Goal: Task Accomplishment & Management: Manage account settings

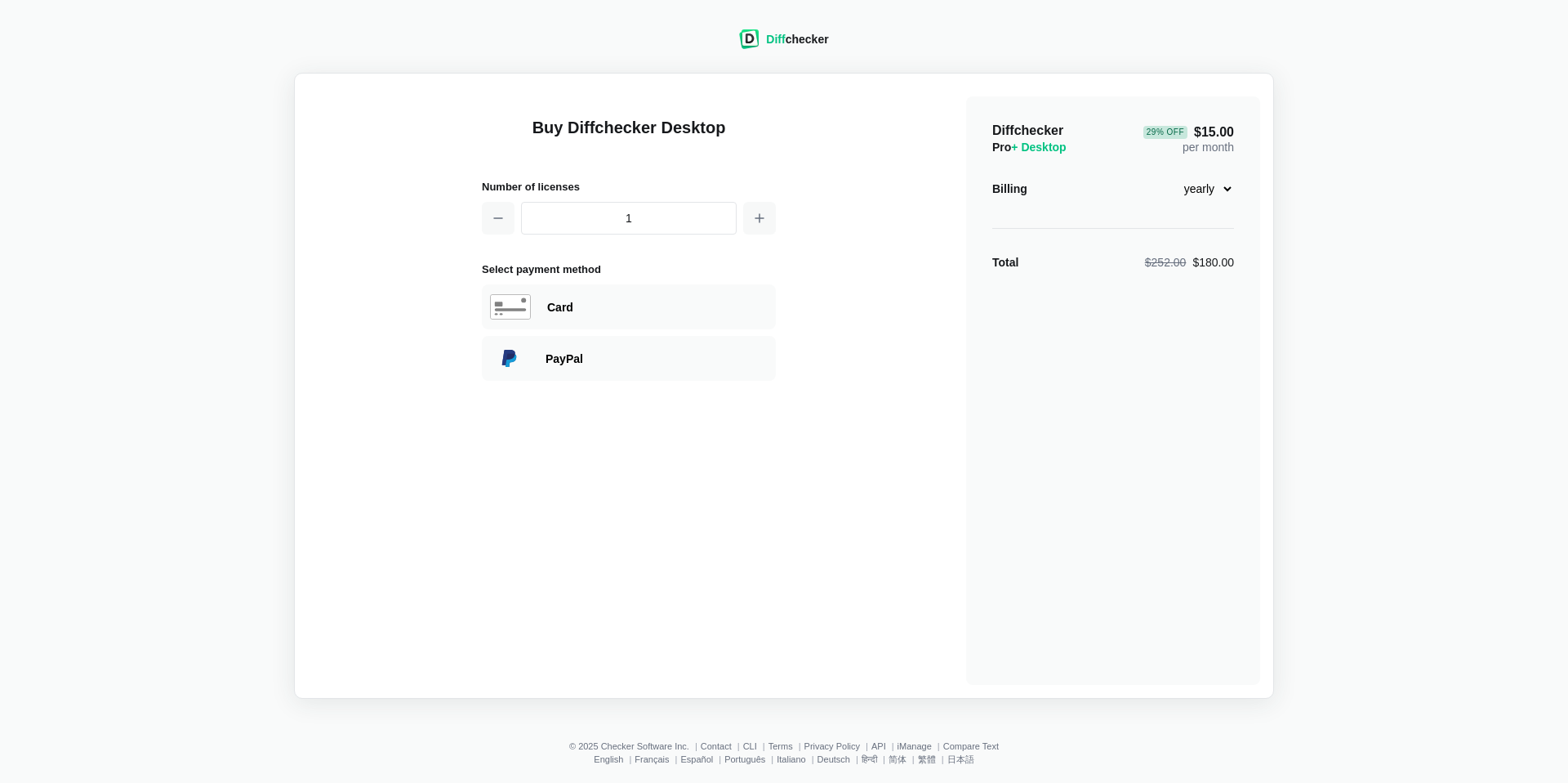
click at [794, 37] on div "Diff checker" at bounding box center [797, 39] width 62 height 17
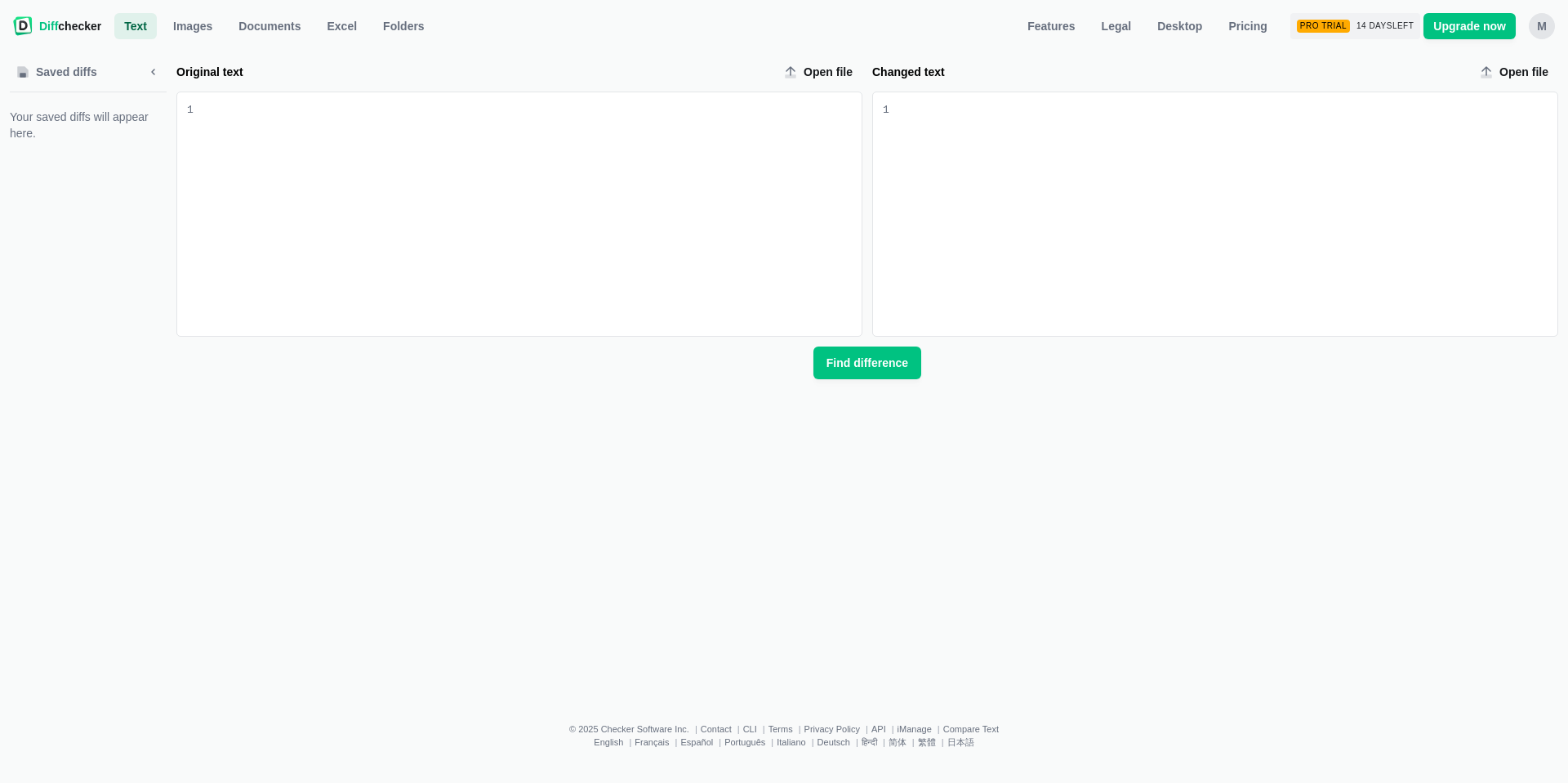
click at [1537, 25] on div "M" at bounding box center [1542, 25] width 26 height 26
click at [1445, 106] on link "Account Settings" at bounding box center [1479, 110] width 141 height 26
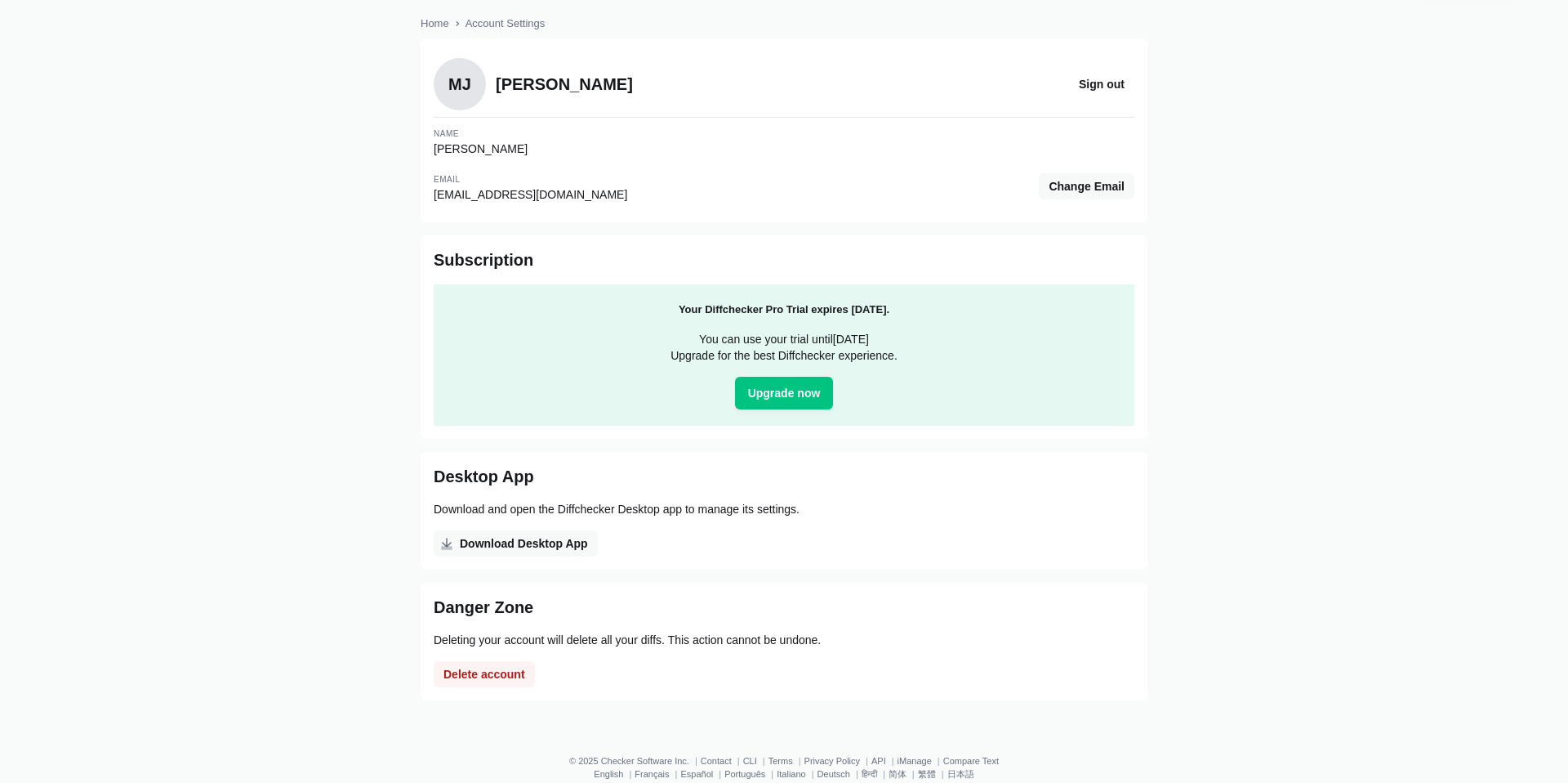
scroll to position [75, 0]
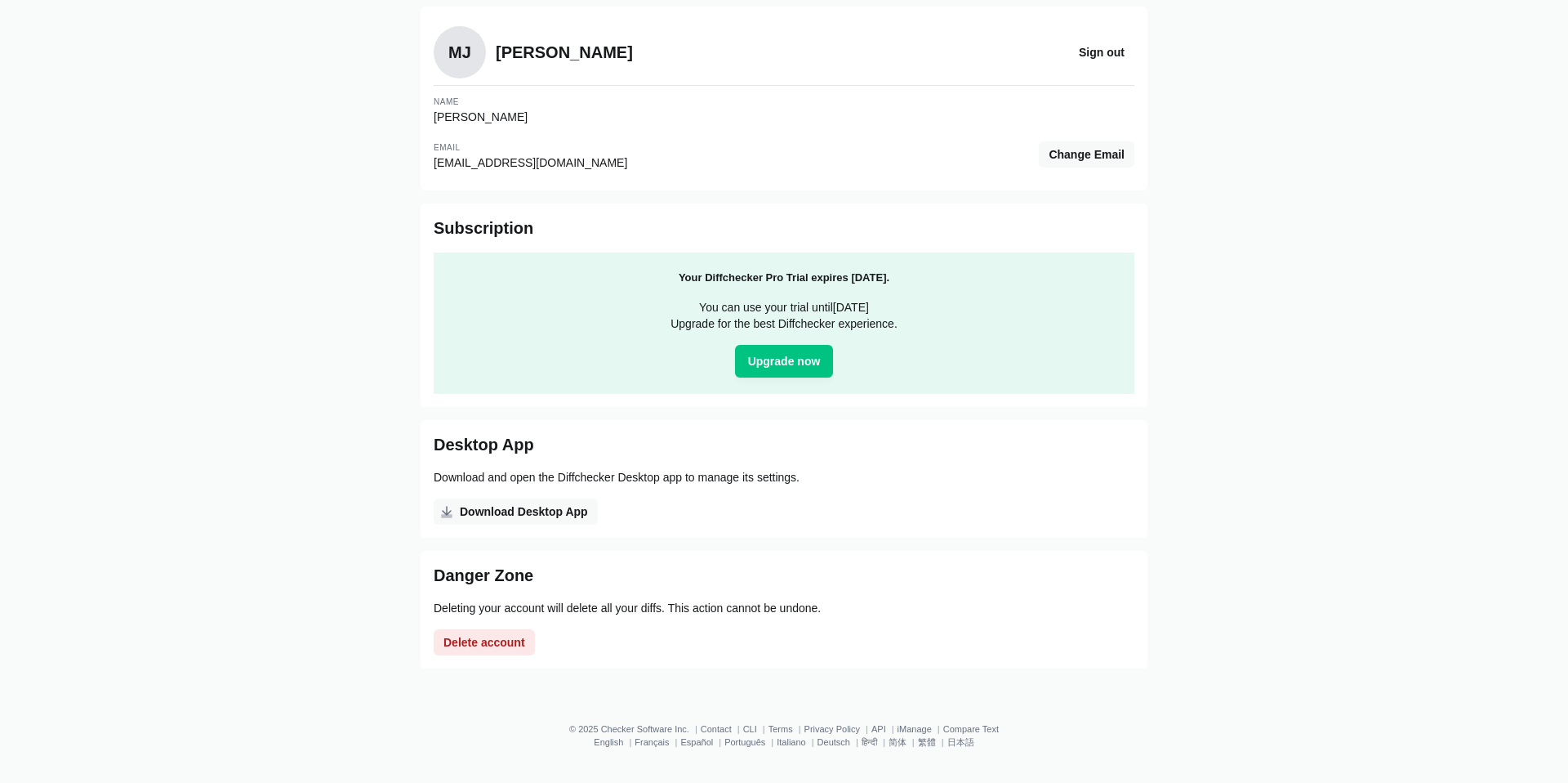
click at [504, 652] on button "Delete account" at bounding box center [484, 642] width 101 height 26
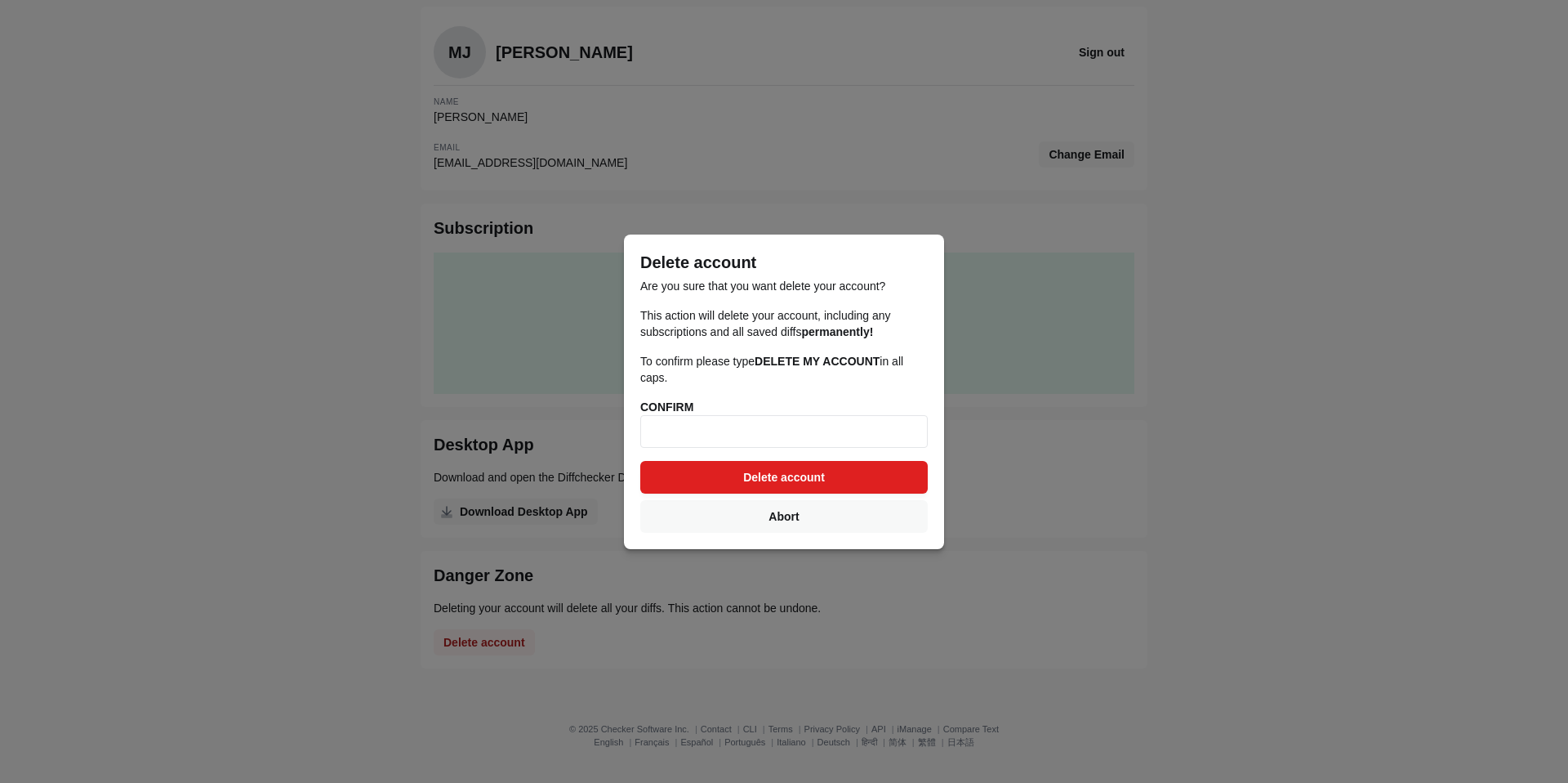
click at [767, 469] on span "Delete account" at bounding box center [784, 477] width 88 height 17
click at [691, 421] on input at bounding box center [784, 431] width 288 height 32
click at [679, 410] on strong "CONFIRM" at bounding box center [667, 406] width 53 height 13
copy strong "CONFIRM"
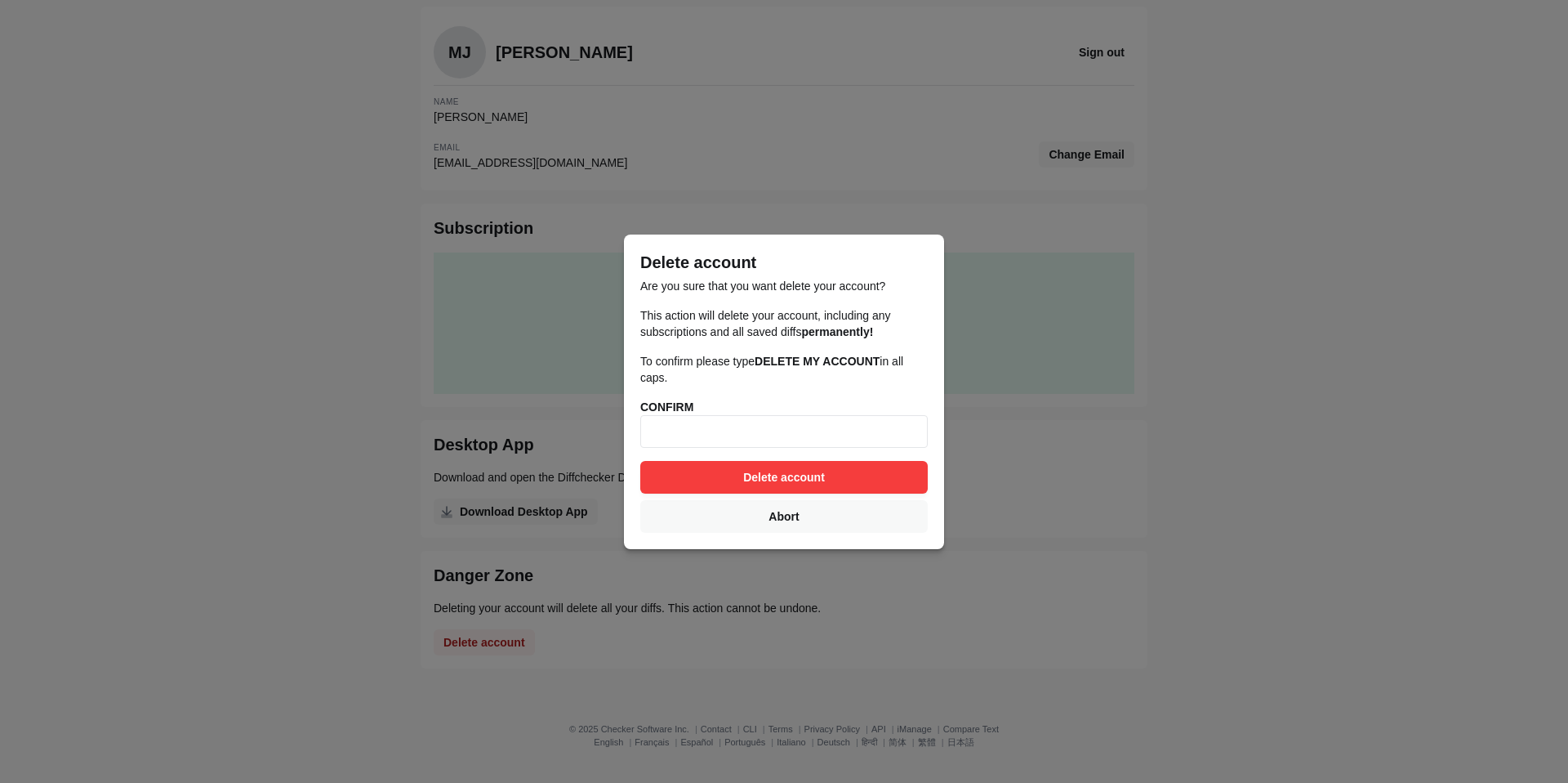
click at [685, 437] on input at bounding box center [784, 431] width 288 height 32
paste input "CONFIRM"
click at [750, 472] on span "Delete account" at bounding box center [784, 477] width 88 height 17
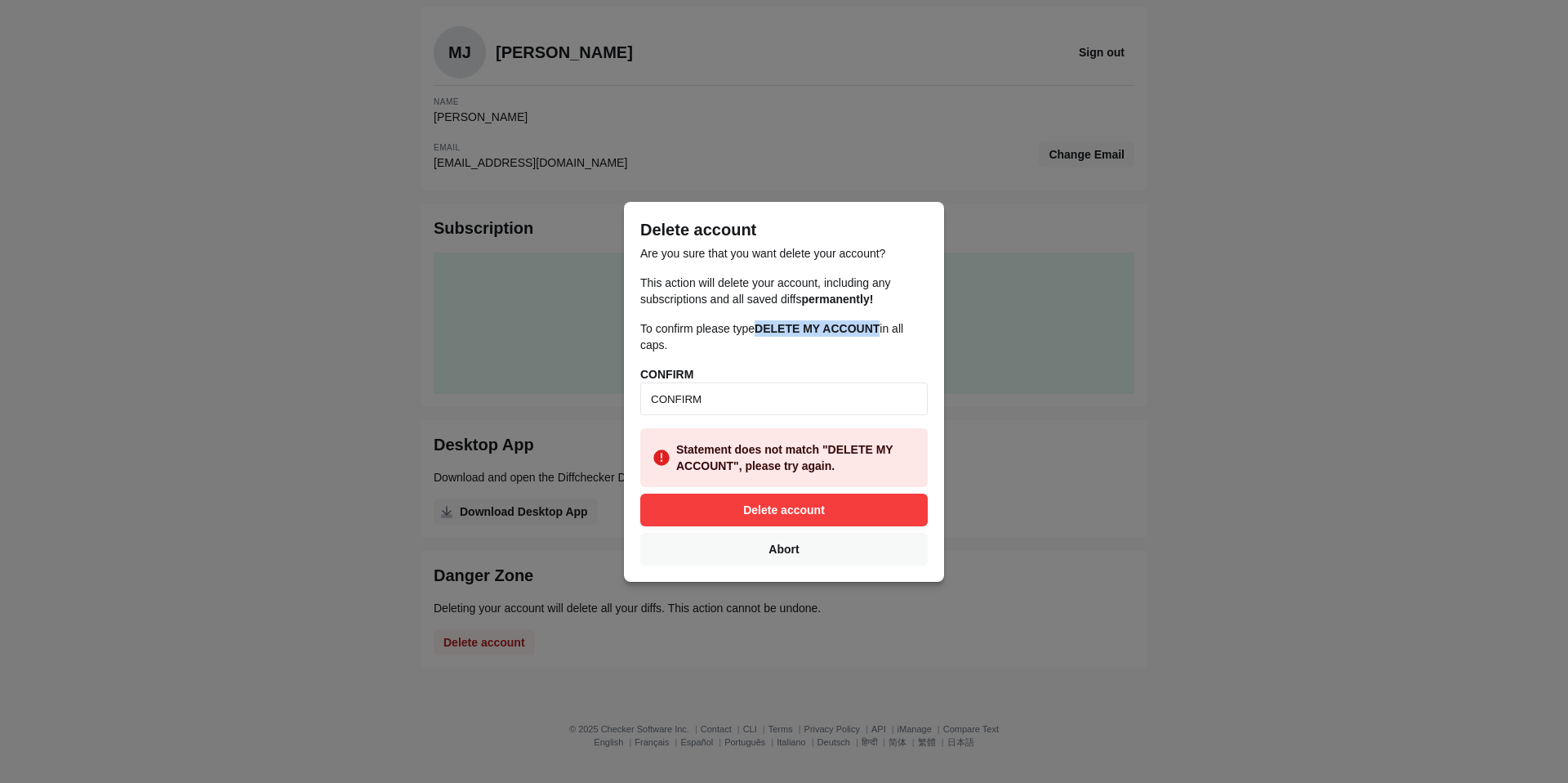
drag, startPoint x: 763, startPoint y: 326, endPoint x: 886, endPoint y: 326, distance: 123.0
click at [880, 326] on strong "DELETE MY ACCOUNT" at bounding box center [817, 328] width 125 height 13
copy strong "DELETE MY ACCOUNT"
drag, startPoint x: 721, startPoint y: 398, endPoint x: 620, endPoint y: 398, distance: 101.0
click at [620, 398] on div "Delete account Are you sure that you want delete your account? This action will…" at bounding box center [784, 392] width 1568 height 783
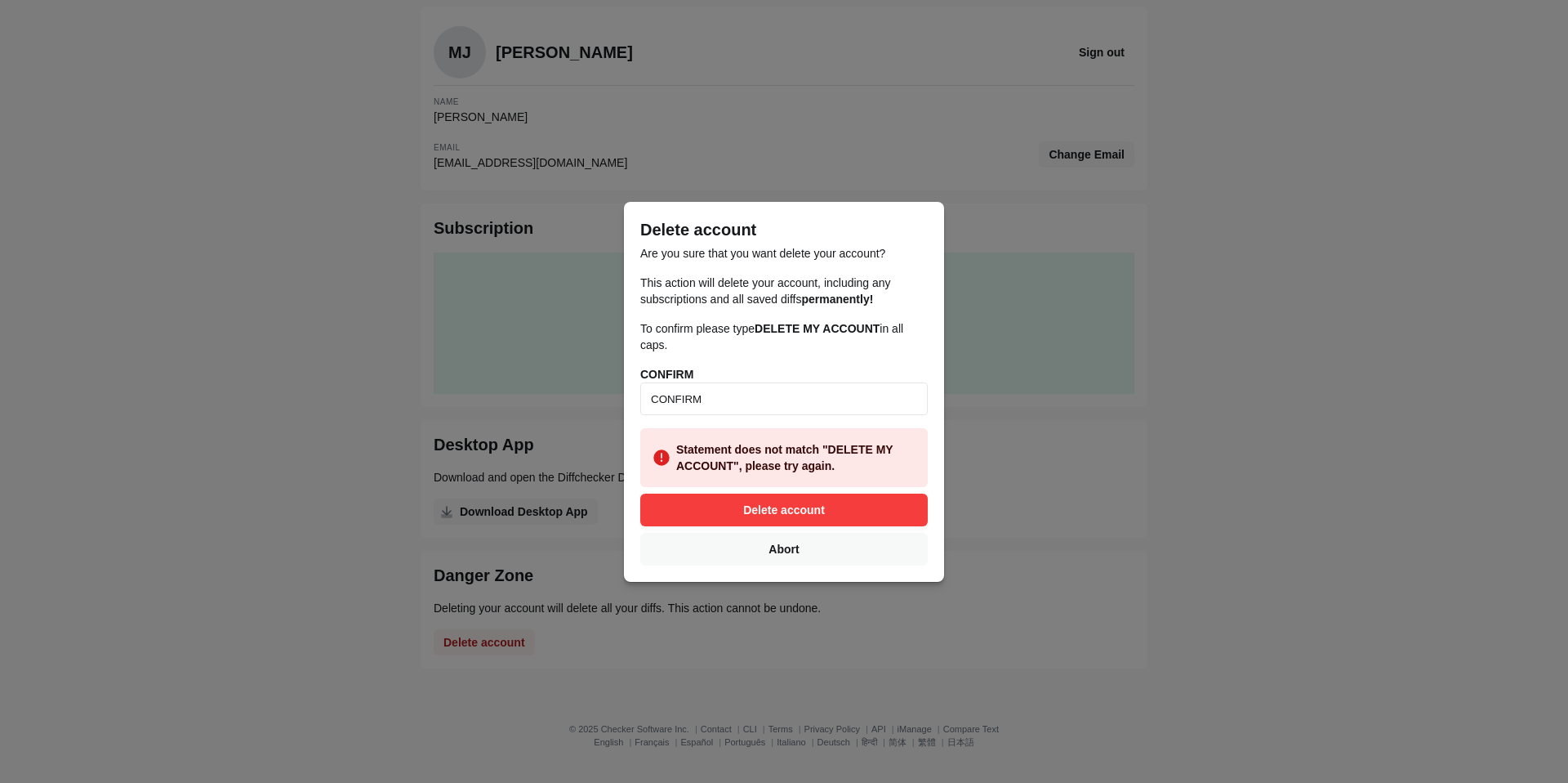
paste input "DELETE MY ACCOUNT"
type input "DELETE MY ACCOUNT"
click at [751, 505] on span "Delete account" at bounding box center [784, 509] width 88 height 17
